Goal: Transaction & Acquisition: Obtain resource

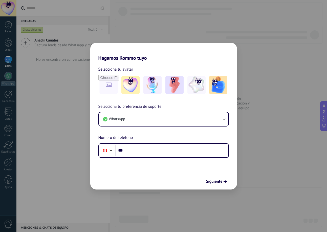
click at [133, 17] on div "Hagamos Kommo tuyo Selecciona tu avatar Selecciona tu preferencia de soporte Wh…" at bounding box center [163, 116] width 327 height 232
click at [212, 27] on div "Hagamos Kommo tuyo Selecciona tu avatar Selecciona tu preferencia de soporte Wh…" at bounding box center [163, 116] width 327 height 232
click at [173, 59] on h2 "Hagamos Kommo tuyo" at bounding box center [163, 52] width 147 height 18
click at [133, 121] on button "WhatsApp" at bounding box center [163, 119] width 129 height 14
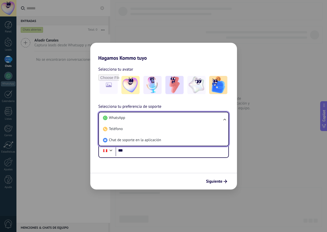
click at [129, 120] on li "WhatsApp" at bounding box center [162, 117] width 123 height 11
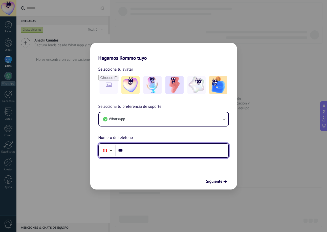
click at [137, 150] on input "***" at bounding box center [172, 151] width 113 height 12
paste input "**********"
click at [131, 152] on input "**********" at bounding box center [172, 151] width 113 height 12
click at [133, 151] on input "**********" at bounding box center [172, 151] width 113 height 12
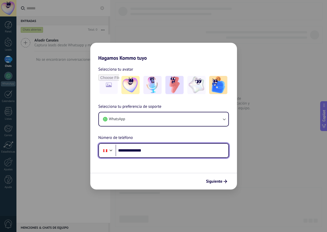
click at [142, 151] on input "**********" at bounding box center [172, 151] width 113 height 12
type input "**********"
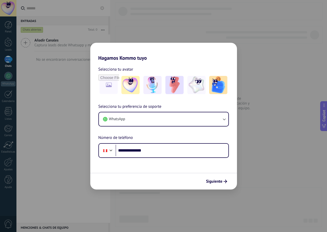
click at [173, 175] on div "Siguiente" at bounding box center [163, 181] width 147 height 17
click at [221, 182] on span "Siguiente" at bounding box center [214, 182] width 16 height 4
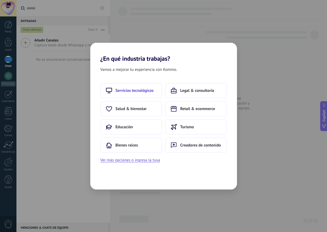
click at [143, 90] on span "Servicios tecnológicos" at bounding box center [135, 90] width 38 height 5
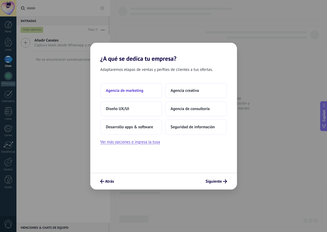
click at [143, 93] on span "Agencia de marketing" at bounding box center [124, 90] width 37 height 5
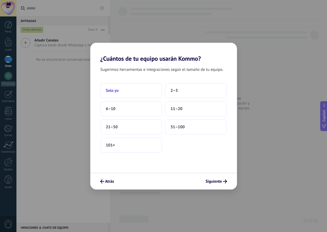
click at [150, 92] on button "Solo yo" at bounding box center [131, 90] width 62 height 15
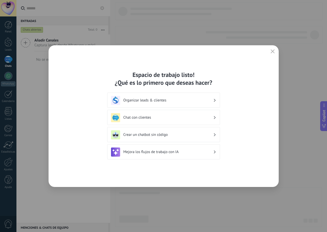
click at [191, 117] on h3 "Chat con clientes" at bounding box center [168, 117] width 90 height 5
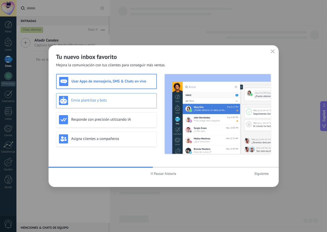
click at [108, 99] on h3 "Envía plantillas y bots" at bounding box center [112, 100] width 83 height 5
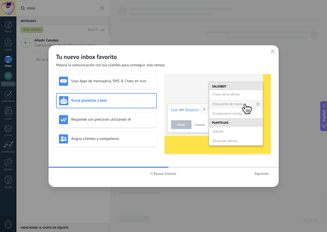
click at [107, 112] on div "Usar Apps de mensajería, SMS & Chats en vivo Envía plantillas y bots Responde c…" at bounding box center [106, 114] width 101 height 80
click at [107, 137] on h3 "Asigna clientes a compañeros" at bounding box center [112, 138] width 83 height 5
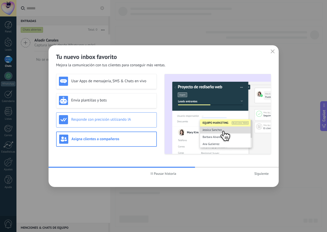
click at [105, 123] on div "Responde con precisión utilizando IA" at bounding box center [106, 119] width 95 height 9
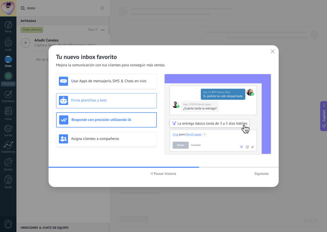
click at [103, 94] on div "Envía plantillas y bots" at bounding box center [106, 100] width 101 height 15
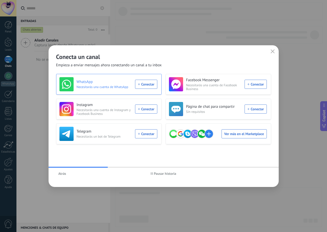
click at [144, 81] on div "WhatsApp Necesitarás una cuenta de WhatsApp Conectar" at bounding box center [108, 84] width 98 height 14
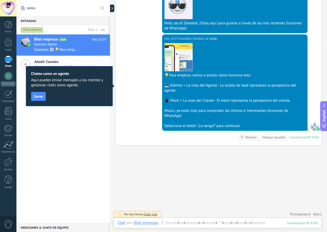
scroll to position [123, 0]
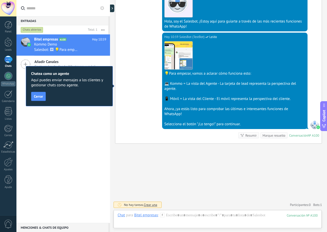
click at [129, 63] on div "[DATE] 10:59 SalesBot (TestBot) Leído Descargar 💡Para empezar, vamos a aclarar …" at bounding box center [218, 88] width 206 height 111
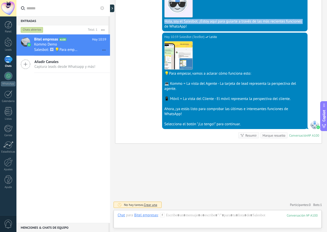
drag, startPoint x: 123, startPoint y: 21, endPoint x: 123, endPoint y: 29, distance: 8.3
click at [123, 29] on div "[DATE] 10:59 SalesBot (TestBot) Leído Descargar Hola, soy el Salesbot. ¡Estoy a…" at bounding box center [218, 5] width 206 height 55
click at [113, 10] on div at bounding box center [113, 9] width 8 height 8
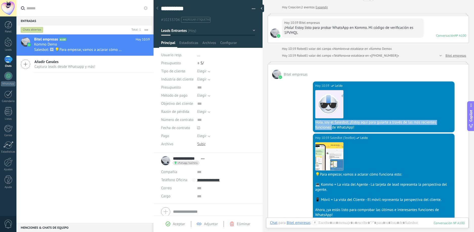
scroll to position [0, 0]
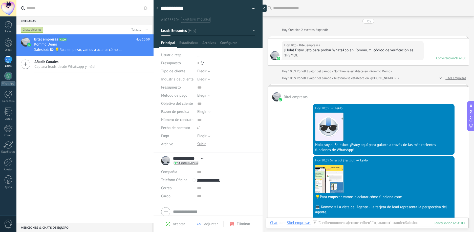
click at [261, 9] on div at bounding box center [263, 9] width 8 height 8
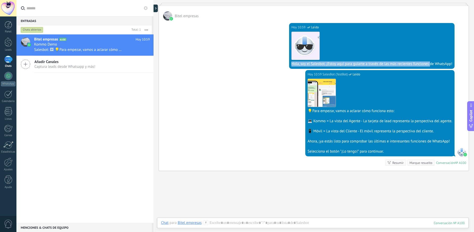
scroll to position [103, 0]
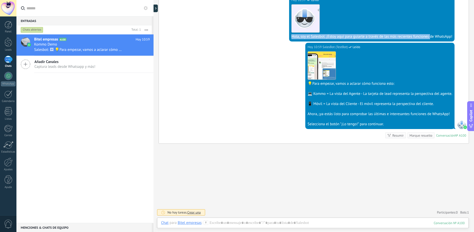
click at [192, 214] on span "Crear una" at bounding box center [193, 212] width 13 height 4
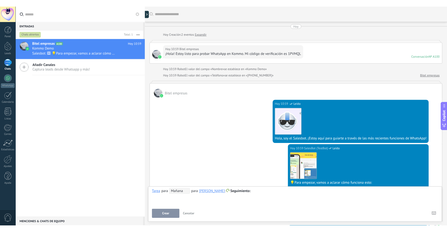
scroll to position [0, 0]
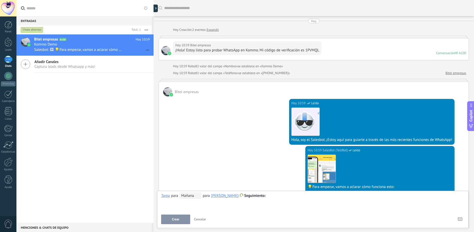
type textarea "**********"
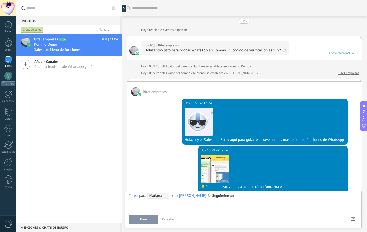
scroll to position [32, 0]
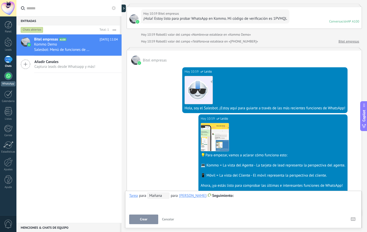
click at [6, 77] on div at bounding box center [8, 76] width 8 height 8
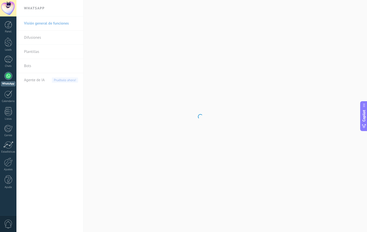
click at [41, 37] on body ".abecls-1,.abecls-2{fill-rule:evenodd}.abecls-2{fill:#fff} .abhcls-1{fill:none}…" at bounding box center [183, 116] width 367 height 232
click at [31, 39] on link "Difusiones" at bounding box center [51, 38] width 54 height 14
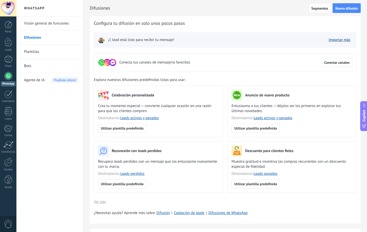
click at [327, 39] on link "Importar más" at bounding box center [340, 39] width 22 height 5
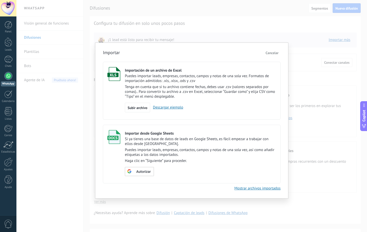
click at [273, 54] on span "Cancelar" at bounding box center [272, 53] width 13 height 5
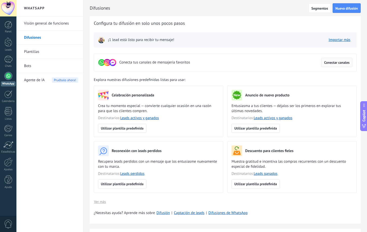
click at [327, 64] on span "Conectar canales" at bounding box center [337, 63] width 26 height 4
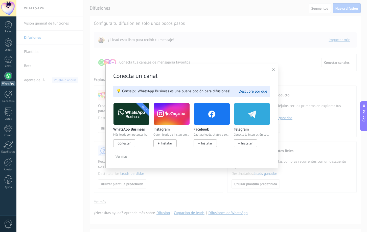
click at [126, 143] on span "Conectar" at bounding box center [124, 143] width 13 height 5
click at [129, 120] on img at bounding box center [132, 114] width 36 height 25
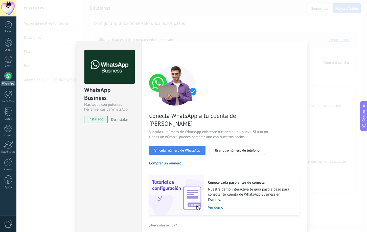
click at [166, 146] on button "Vincular número de WhatsApp" at bounding box center [177, 150] width 56 height 9
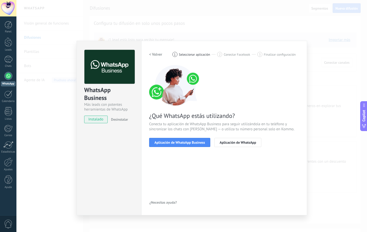
click at [166, 144] on button "Aplicación de WhatsApp Business" at bounding box center [179, 142] width 61 height 9
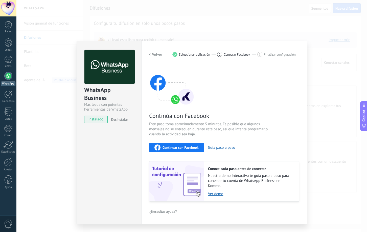
click at [324, 77] on div "WhatsApp Business Más leads con potentes herramientas de WhatsApp instalado Des…" at bounding box center [191, 116] width 351 height 232
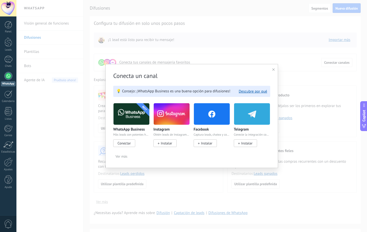
click at [121, 143] on span "Conectar" at bounding box center [124, 143] width 13 height 5
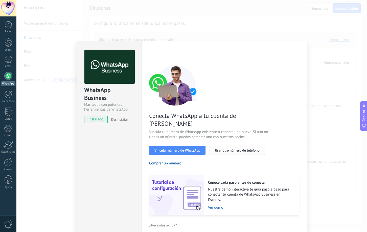
click at [227, 148] on span "Usar otro número de teléfono" at bounding box center [237, 150] width 45 height 4
click at [182, 148] on span "Vincular número de WhatsApp" at bounding box center [178, 150] width 46 height 4
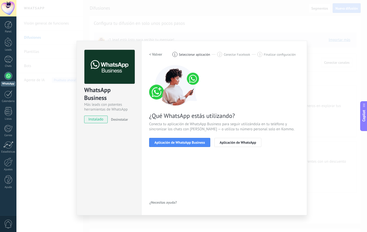
click at [182, 141] on span "Aplicación de WhatsApp Business" at bounding box center [180, 143] width 51 height 4
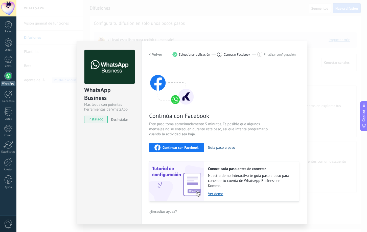
click at [219, 148] on button "Guía paso a paso" at bounding box center [221, 147] width 27 height 5
click at [215, 194] on link "Ver demo" at bounding box center [251, 193] width 86 height 5
click at [156, 55] on h2 "< Volver" at bounding box center [155, 54] width 13 height 5
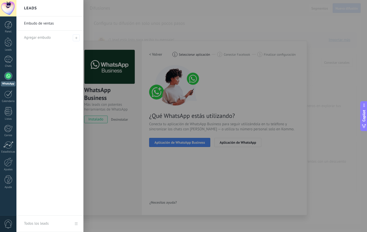
click at [90, 121] on div at bounding box center [199, 116] width 367 height 232
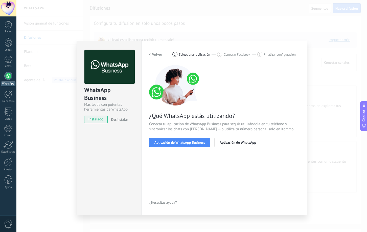
click at [327, 75] on div "WhatsApp Business Más leads con potentes herramientas de WhatsApp instalado Des…" at bounding box center [191, 116] width 351 height 232
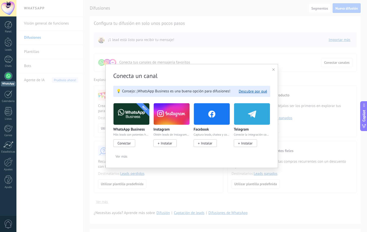
click at [275, 70] on icon at bounding box center [273, 69] width 3 height 3
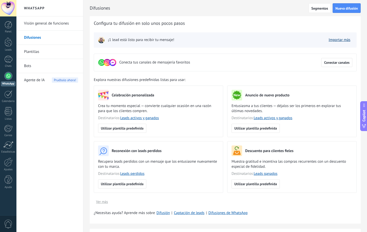
click at [327, 41] on link "Importar más" at bounding box center [340, 39] width 22 height 5
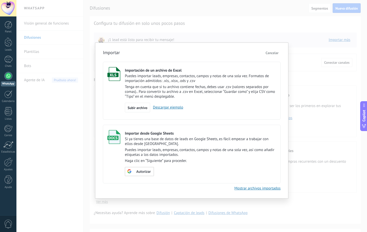
click at [309, 109] on div "Importar Cancelar Importación de un archivo de Excel Puedes importar leads, emp…" at bounding box center [191, 116] width 351 height 232
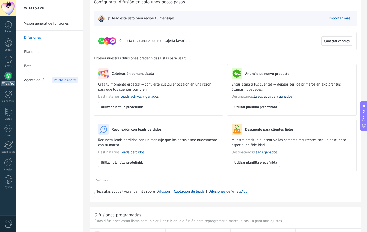
scroll to position [51, 0]
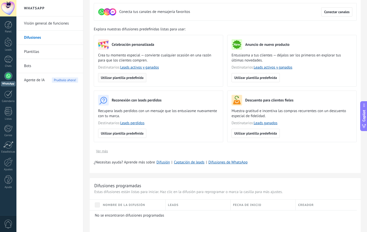
click at [123, 76] on span "Utilizar plantilla predefinida" at bounding box center [122, 78] width 43 height 4
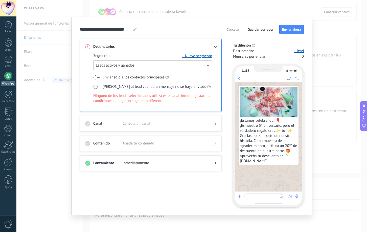
click at [208, 67] on button "Leads activos y ganados" at bounding box center [152, 65] width 119 height 10
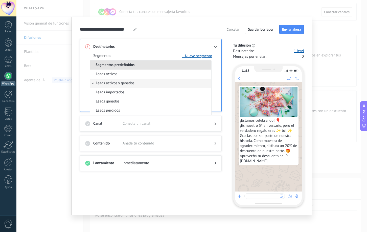
click at [208, 67] on li "Segmentos predefinidos" at bounding box center [150, 64] width 121 height 9
click at [73, 78] on div "**********" at bounding box center [192, 116] width 241 height 198
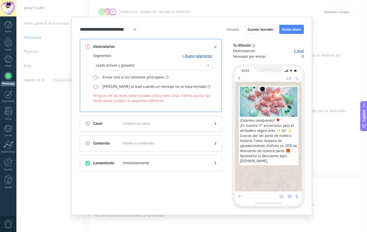
click at [155, 125] on span "Conecta un canal" at bounding box center [165, 123] width 84 height 5
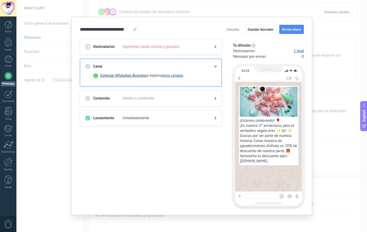
click at [116, 78] on button "Conectar WhatsApp Business" at bounding box center [123, 75] width 47 height 5
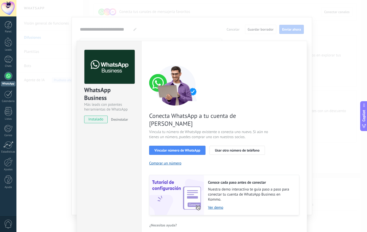
click at [323, 59] on div "WhatsApp Business Más leads con potentes herramientas de WhatsApp instalado Des…" at bounding box center [191, 116] width 351 height 232
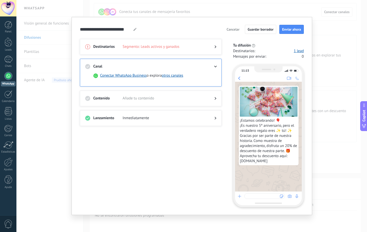
click at [52, 102] on div "**********" at bounding box center [191, 116] width 351 height 232
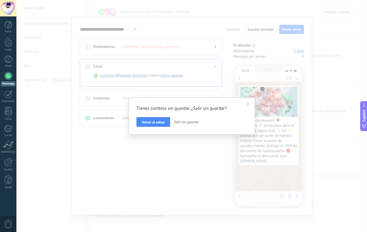
click at [148, 120] on button "Volver al editor" at bounding box center [154, 122] width 34 height 10
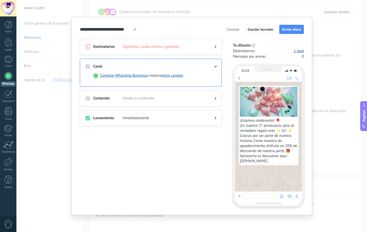
click at [23, 90] on div "**********" at bounding box center [191, 116] width 351 height 232
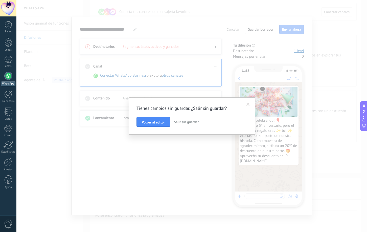
click at [183, 123] on span "Salir sin guardar" at bounding box center [186, 122] width 25 height 5
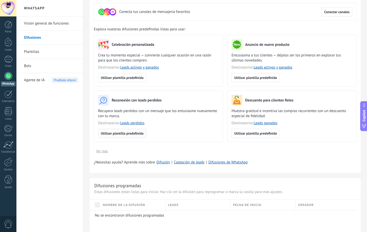
click at [144, 137] on button "Utilizar plantilla predefinida" at bounding box center [122, 133] width 48 height 9
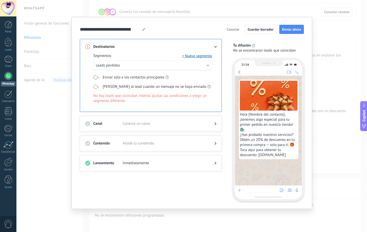
click at [253, 188] on div at bounding box center [265, 190] width 40 height 6
click at [256, 165] on div "Hola [Nombre del contacto], ¡tenemos algo especial para tu primer pedido en nue…" at bounding box center [268, 131] width 67 height 110
click at [128, 64] on button "Leads perdidos" at bounding box center [152, 65] width 119 height 10
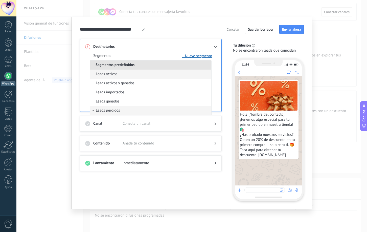
click at [119, 72] on li "Leads activos" at bounding box center [150, 74] width 121 height 9
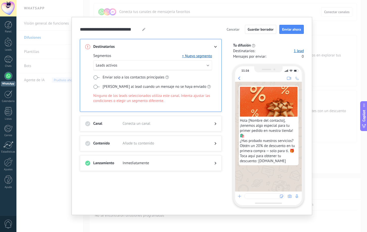
click at [141, 52] on div "Segmentos + Nuevo segmento Leads activos Enviar solo a los contactos principale…" at bounding box center [150, 80] width 131 height 62
click at [203, 58] on button "+ Nuevo segmento" at bounding box center [197, 55] width 30 height 5
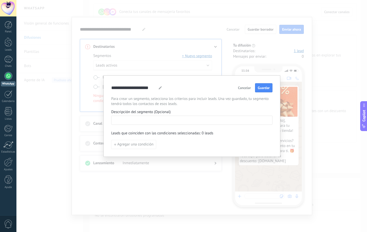
click at [151, 118] on input at bounding box center [192, 120] width 161 height 8
click at [237, 86] on button "Cancelar" at bounding box center [244, 88] width 17 height 8
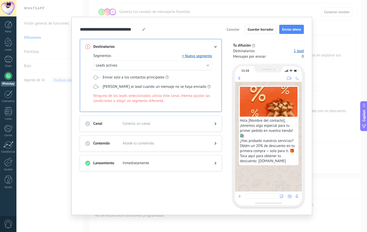
click at [327, 35] on div "**********" at bounding box center [191, 116] width 351 height 232
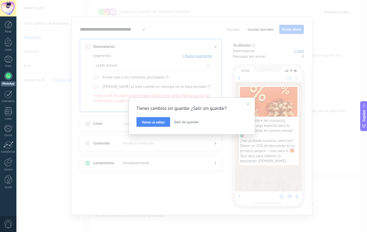
click at [193, 122] on span "Salir sin guardar" at bounding box center [186, 122] width 25 height 5
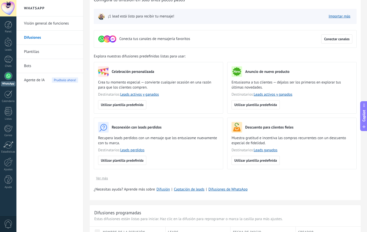
scroll to position [0, 0]
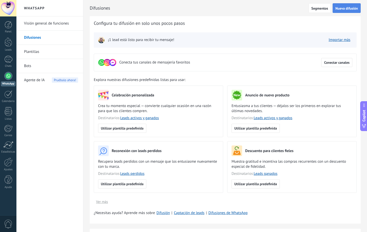
click at [327, 11] on button "Nueva difusión" at bounding box center [347, 8] width 28 height 10
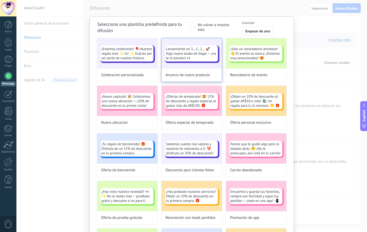
click at [205, 77] on span "Anuncio de nuevo producto" at bounding box center [188, 75] width 45 height 5
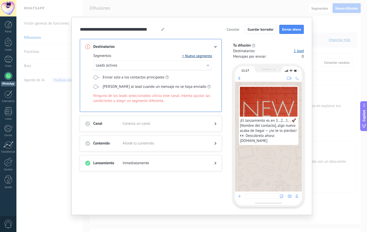
click at [196, 55] on button "+ Nuevo segmento" at bounding box center [197, 55] width 30 height 5
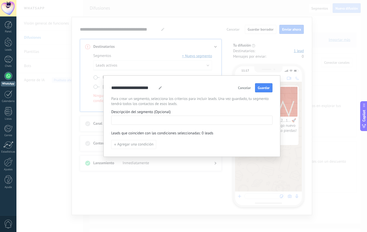
click at [156, 122] on input at bounding box center [192, 120] width 161 height 8
paste input "**********"
type input "**********"
click at [179, 145] on div "Agregar una condición" at bounding box center [191, 144] width 161 height 9
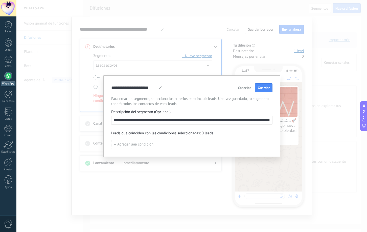
scroll to position [0, 0]
click at [261, 91] on button "Guardar" at bounding box center [263, 87] width 17 height 9
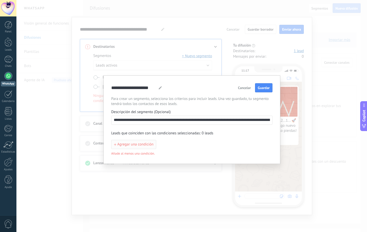
click at [136, 144] on span "Agregar una condición" at bounding box center [135, 145] width 36 height 4
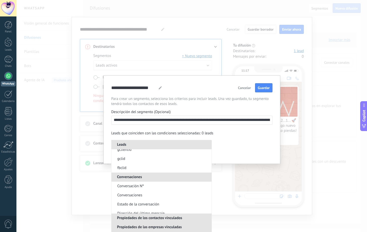
scroll to position [202, 0]
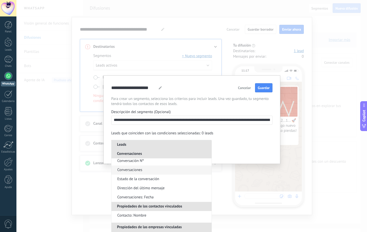
click at [154, 169] on li "Conversaciones" at bounding box center [162, 169] width 100 height 9
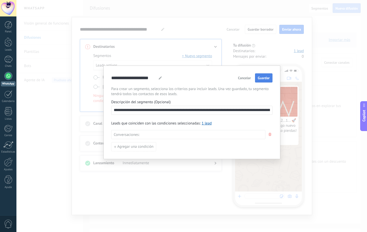
click at [266, 80] on button "Guardar" at bounding box center [263, 77] width 17 height 9
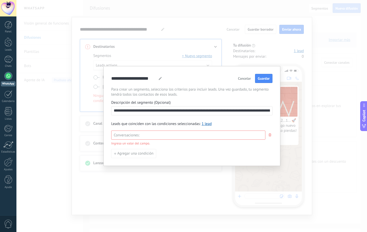
click at [163, 133] on div at bounding box center [202, 135] width 121 height 6
click at [157, 156] on span "En curso" at bounding box center [148, 153] width 17 height 7
click at [170, 167] on div "**********" at bounding box center [191, 116] width 351 height 232
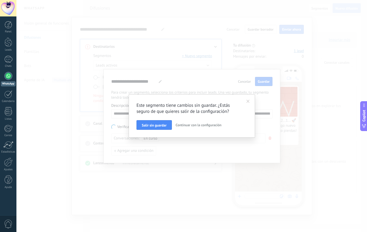
click at [191, 126] on span "Continuar con la configuración" at bounding box center [199, 125] width 46 height 5
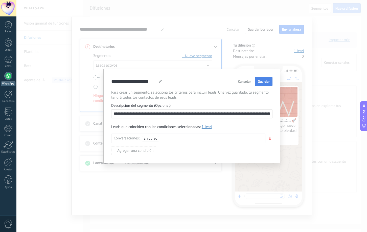
click at [264, 85] on button "Guardar" at bounding box center [263, 81] width 17 height 9
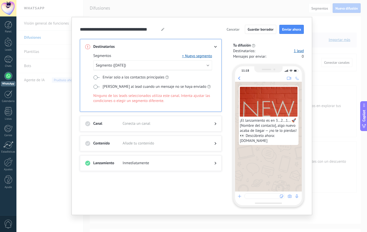
click at [326, 83] on div "**********" at bounding box center [191, 116] width 351 height 232
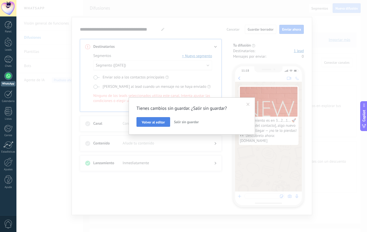
click at [160, 125] on button "Volver al editor" at bounding box center [154, 122] width 34 height 10
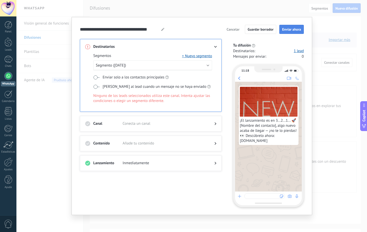
click at [287, 28] on span "Enviar ahora" at bounding box center [291, 30] width 19 height 4
click at [295, 27] on button "Enviar ahora" at bounding box center [291, 29] width 25 height 9
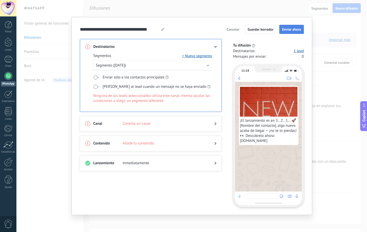
click at [295, 27] on button "Enviar ahora" at bounding box center [291, 29] width 25 height 9
click at [96, 78] on span at bounding box center [96, 77] width 6 height 4
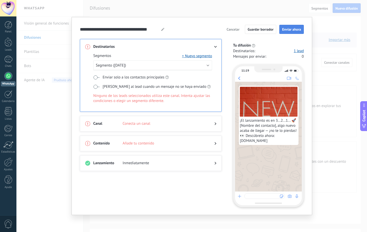
click at [299, 31] on button "Enviar ahora" at bounding box center [291, 29] width 25 height 9
click at [236, 31] on span "Cancelar" at bounding box center [233, 30] width 13 height 4
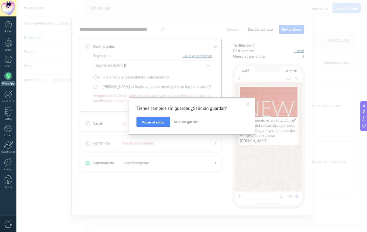
click at [184, 121] on span "Salir sin guardar" at bounding box center [186, 122] width 25 height 5
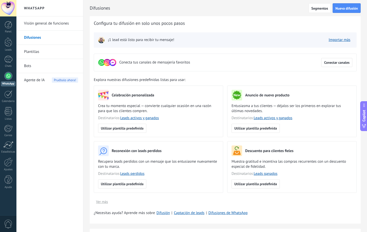
click at [227, 51] on div "Conecta tus canales de mensajería favoritos Conectar canales ¡1 lead está listo…" at bounding box center [225, 51] width 263 height 39
click at [327, 39] on link "Importar más" at bounding box center [340, 39] width 22 height 5
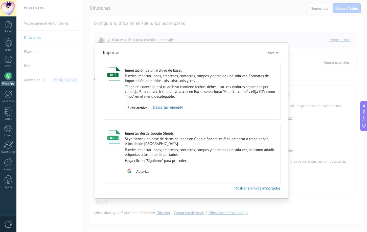
click at [140, 110] on span "Subir archivo" at bounding box center [138, 108] width 20 height 4
click at [0, 0] on input "Importación de un archivo de Excel Puedes importar leads, empresas, contactos, …" at bounding box center [0, 0] width 0 height 0
click at [144, 110] on span "Subir archivo" at bounding box center [138, 108] width 20 height 4
click at [0, 0] on input "Importación de un archivo de Excel Puedes importar leads, empresas, contactos, …" at bounding box center [0, 0] width 0 height 0
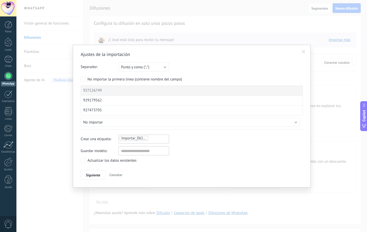
click at [138, 137] on span "Importar_06102025_1121" at bounding box center [142, 138] width 42 height 5
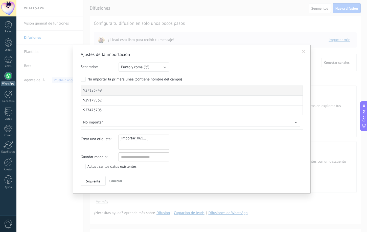
click at [218, 149] on div "Crear una etiqueta: Importar_06102025_1121" at bounding box center [192, 142] width 222 height 15
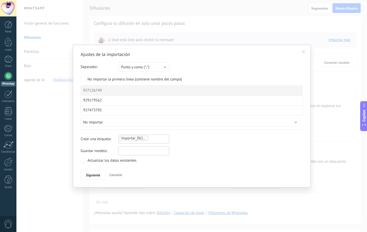
click at [139, 152] on input "text" at bounding box center [144, 150] width 51 height 9
click at [213, 153] on div "Guardar modelo:" at bounding box center [192, 150] width 222 height 9
click at [165, 68] on button "Punto y coma (";")" at bounding box center [144, 66] width 51 height 9
click at [149, 74] on span "Coma (",")" at bounding box center [142, 75] width 52 height 5
click at [91, 175] on span "Siguiente" at bounding box center [93, 175] width 14 height 4
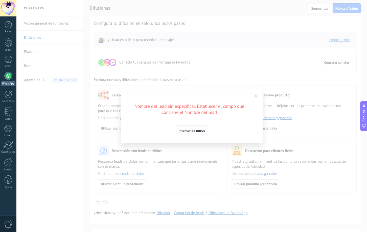
click at [192, 131] on span "Intentar de nuevo" at bounding box center [192, 131] width 27 height 4
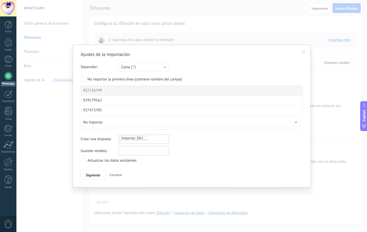
click at [137, 154] on input "text" at bounding box center [144, 150] width 51 height 9
type input "*****"
click at [93, 173] on span "Siguiente" at bounding box center [93, 175] width 14 height 4
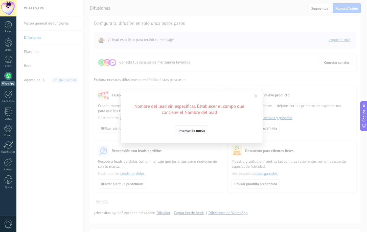
click at [185, 132] on span "Intentar de nuevo" at bounding box center [192, 131] width 27 height 4
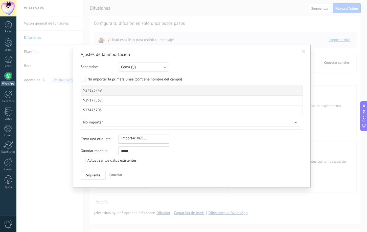
click at [155, 137] on div "Importar_06102025_1121" at bounding box center [143, 138] width 49 height 6
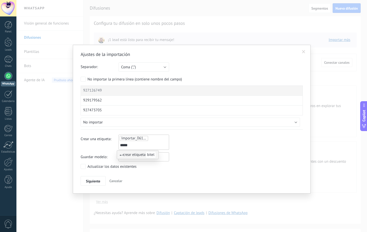
type input "*****"
click at [209, 161] on div "Guardar modelo: *****" at bounding box center [192, 156] width 222 height 9
click at [96, 180] on span "Siguiente" at bounding box center [93, 181] width 14 height 4
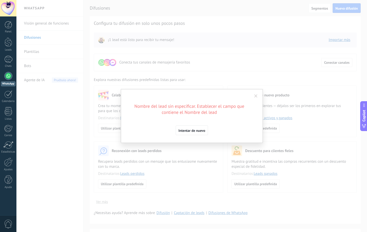
click at [257, 97] on span at bounding box center [255, 96] width 3 height 4
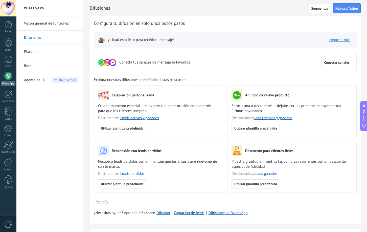
click at [327, 44] on div "¡1 lead está listo para recibir tu mensaje! Importar más" at bounding box center [225, 39] width 263 height 15
click at [327, 42] on link "Importar más" at bounding box center [340, 39] width 22 height 5
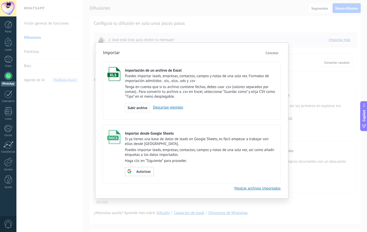
click at [146, 108] on span "Subir archivo" at bounding box center [138, 108] width 20 height 4
click at [0, 0] on input "Importación de un archivo de Excel Puedes importar leads, empresas, contactos, …" at bounding box center [0, 0] width 0 height 0
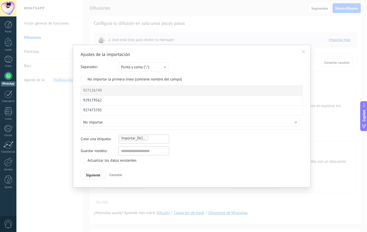
click at [91, 174] on span "Siguiente" at bounding box center [93, 175] width 14 height 4
